Goal: Information Seeking & Learning: Learn about a topic

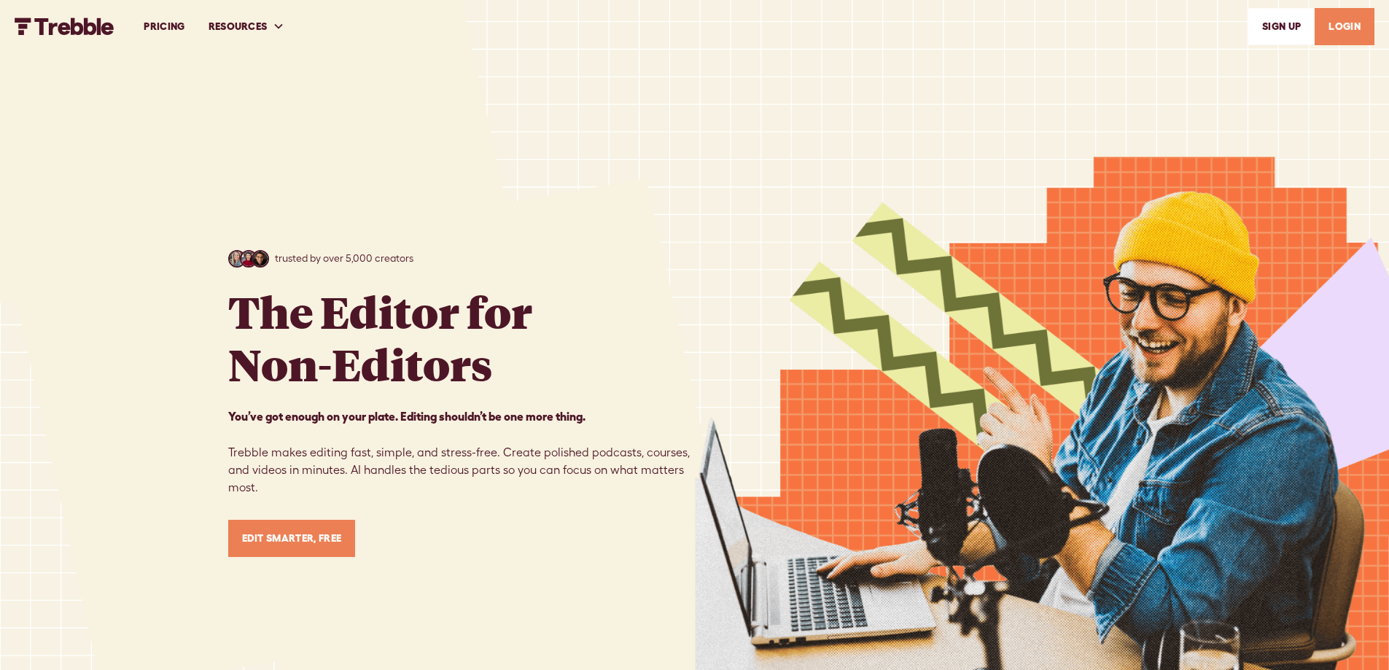
click at [162, 33] on link "PRICING" at bounding box center [164, 26] width 64 height 50
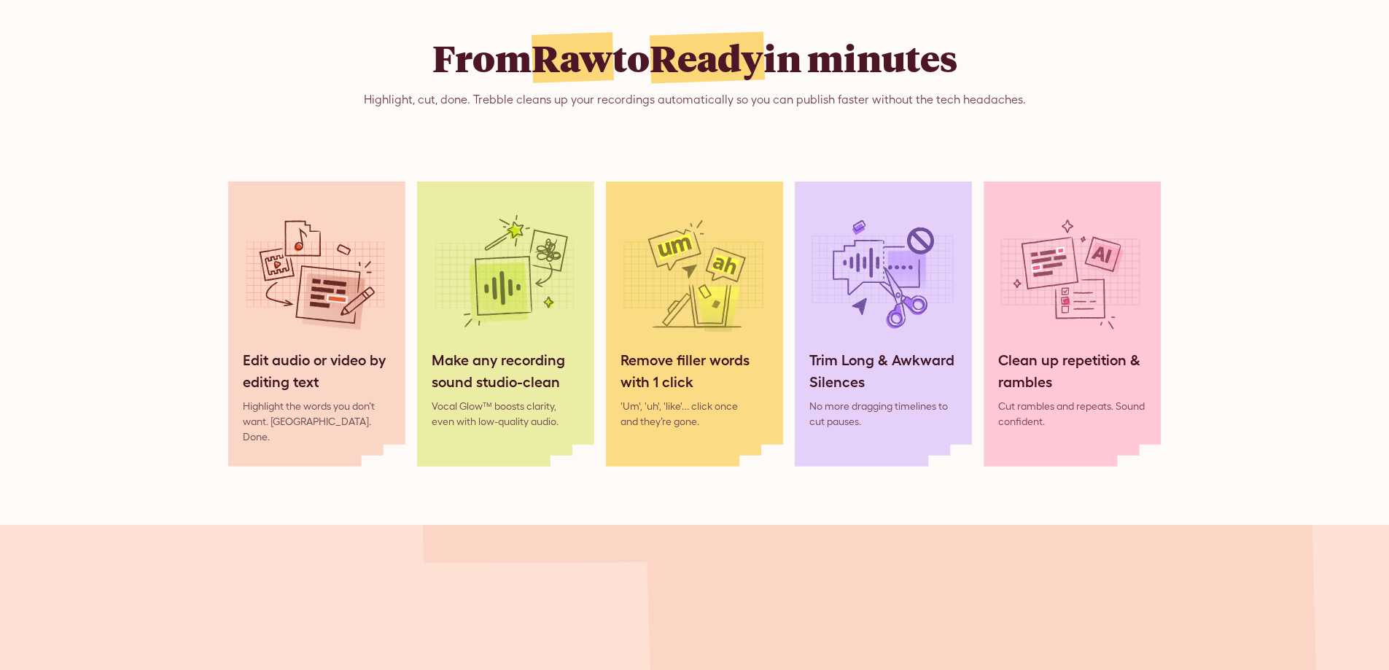
scroll to position [1386, 0]
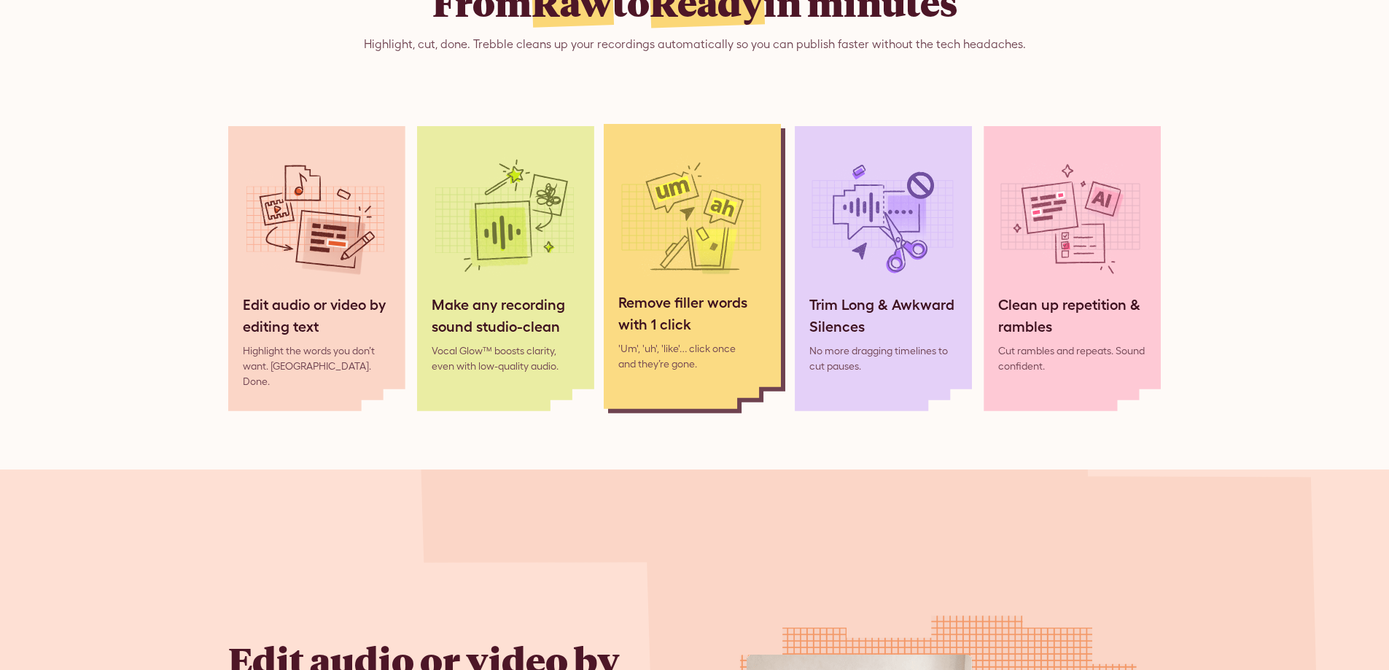
click at [672, 253] on img at bounding box center [691, 219] width 146 height 146
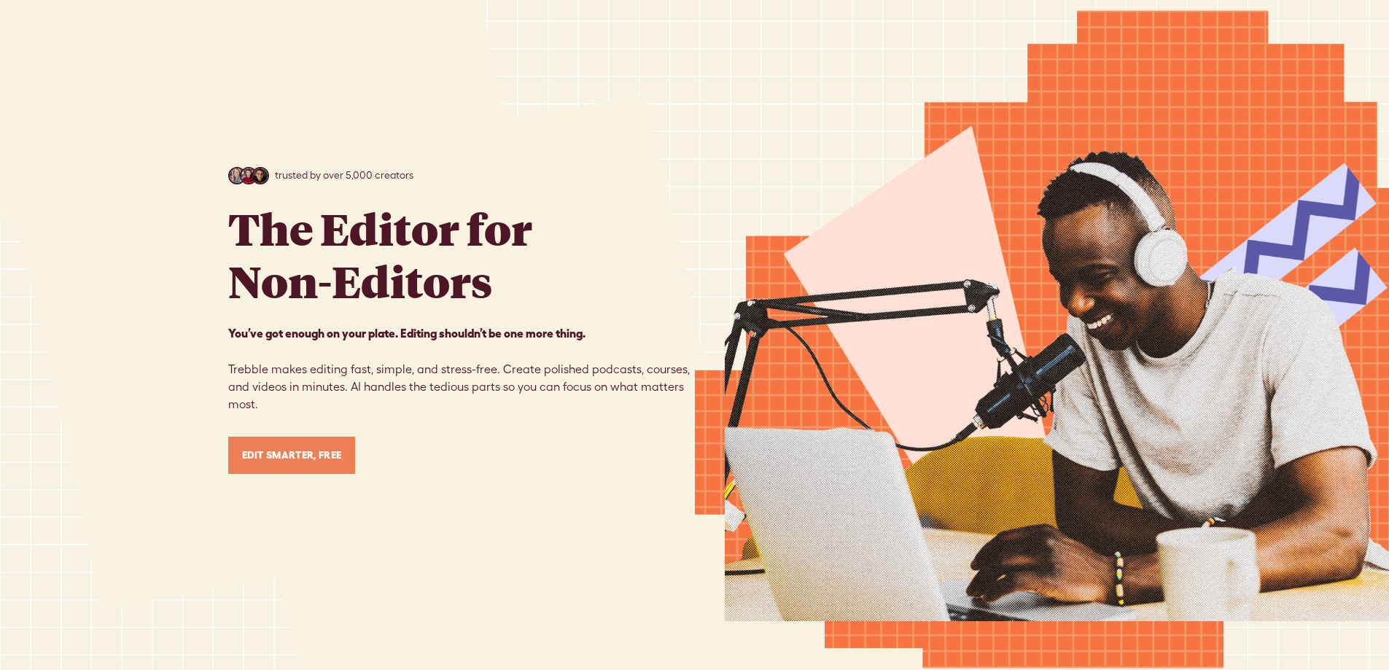
scroll to position [7622, 0]
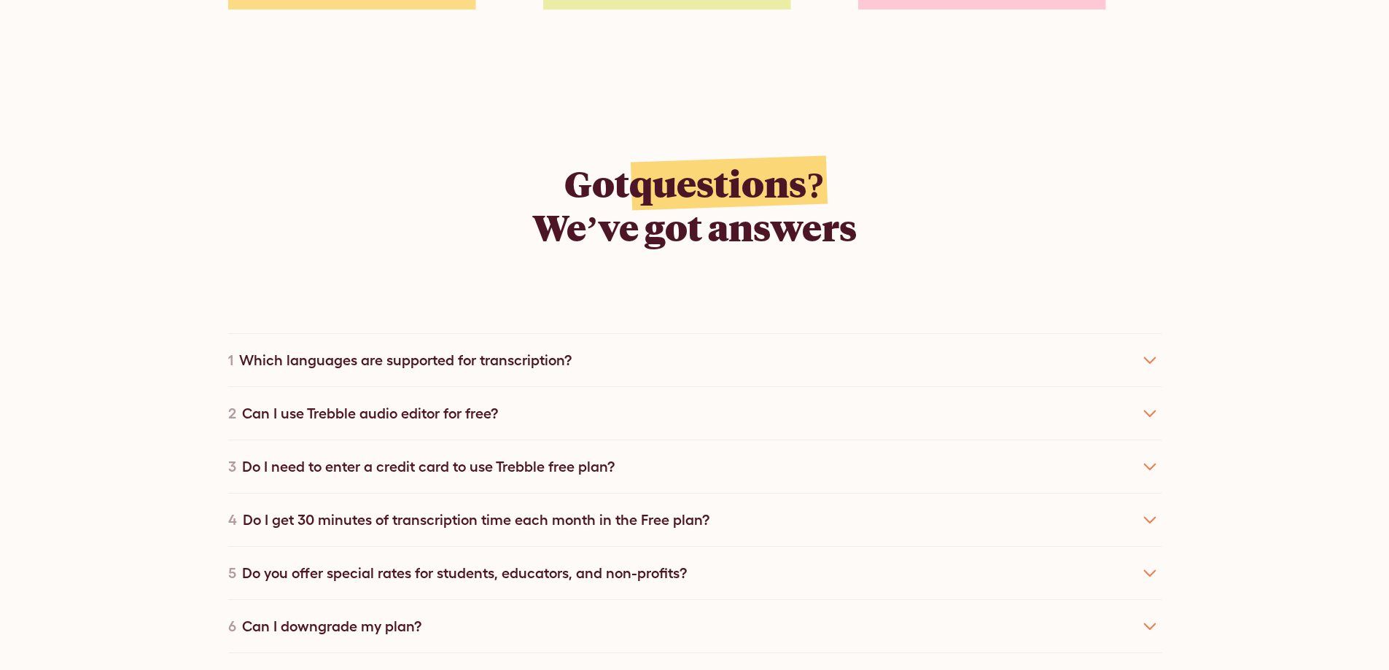
click at [365, 349] on div "Which languages are supported for transcription?" at bounding box center [405, 360] width 333 height 22
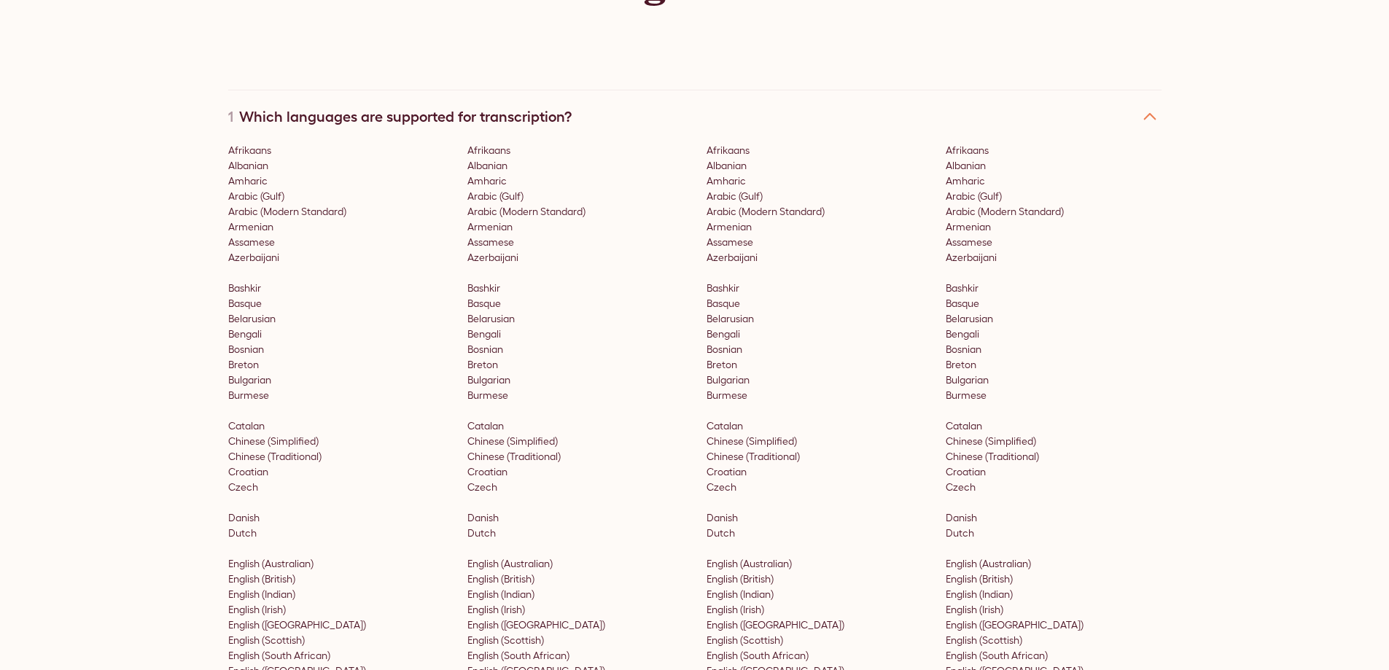
scroll to position [7840, 0]
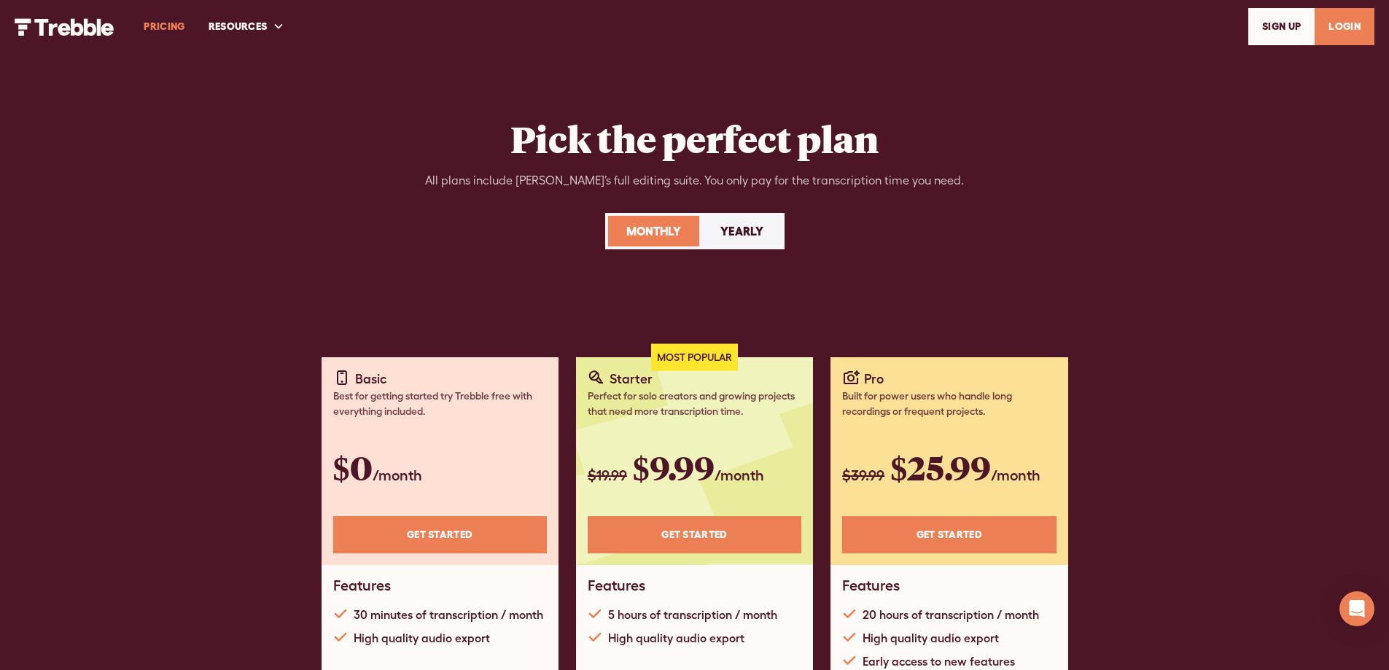
click at [747, 233] on div "Yearly" at bounding box center [742, 231] width 43 height 18
click at [667, 233] on div "Monthly" at bounding box center [654, 231] width 55 height 18
